Goal: Use online tool/utility: Use online tool/utility

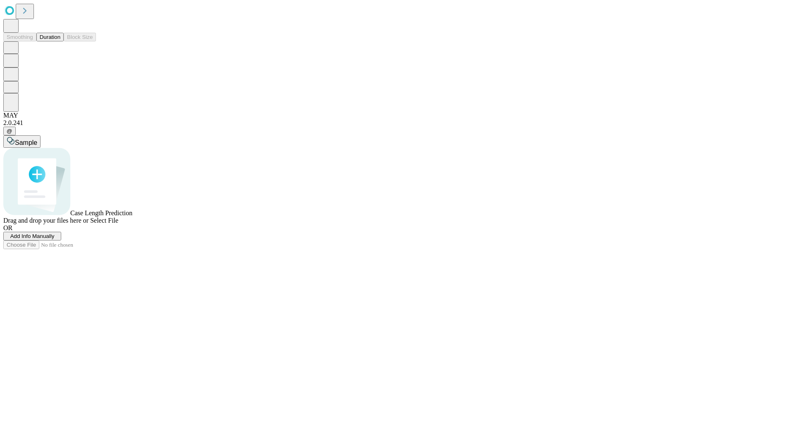
click at [60, 41] on button "Duration" at bounding box center [49, 37] width 27 height 9
click at [37, 139] on span "Sample" at bounding box center [26, 142] width 22 height 7
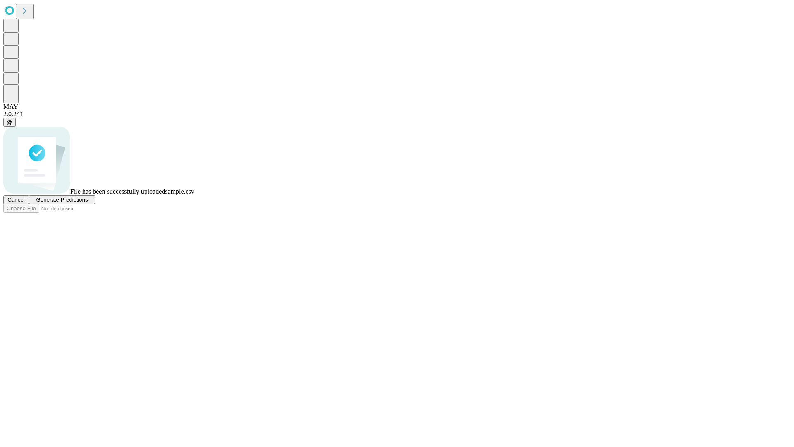
click at [88, 203] on span "Generate Predictions" at bounding box center [62, 199] width 52 height 6
